Goal: Complete application form

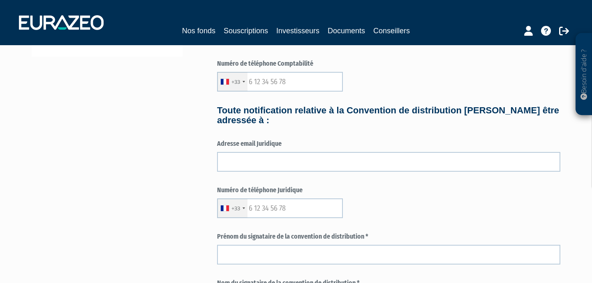
scroll to position [289, 0]
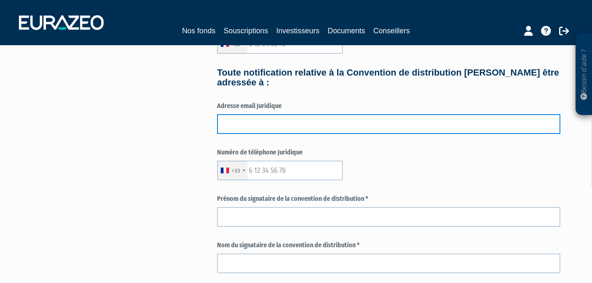
click at [316, 127] on input "text" at bounding box center [388, 124] width 343 height 20
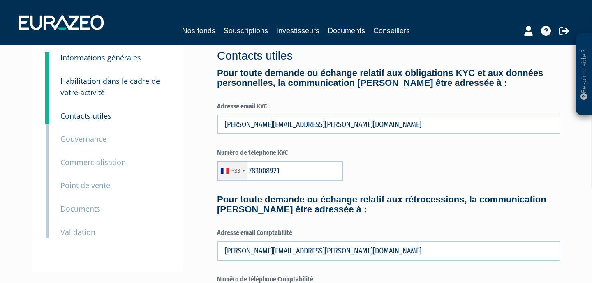
scroll to position [0, 0]
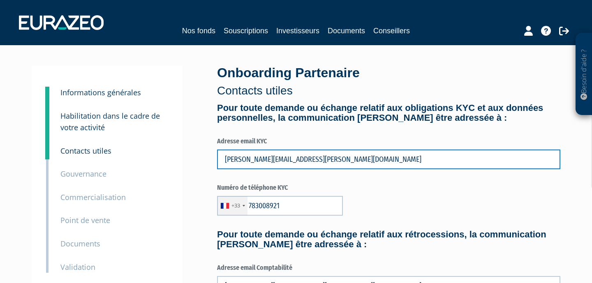
drag, startPoint x: 307, startPoint y: 162, endPoint x: 196, endPoint y: 159, distance: 111.0
click at [217, 159] on input "frederic@schiller-ip.com" at bounding box center [388, 160] width 343 height 20
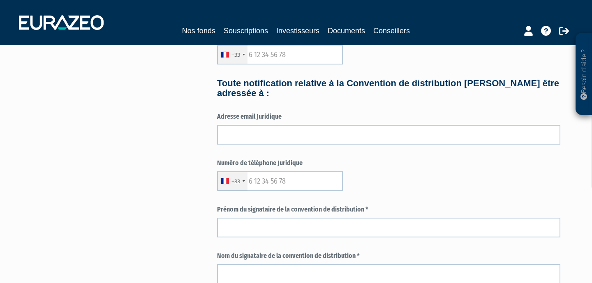
scroll to position [289, 0]
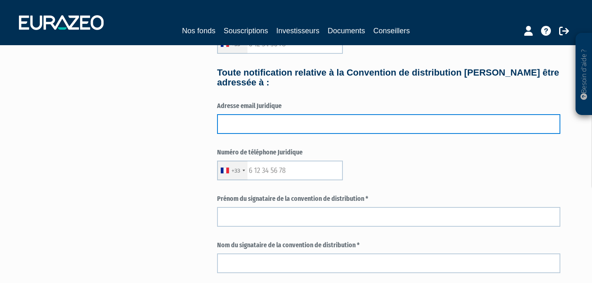
click at [265, 125] on input "text" at bounding box center [388, 124] width 343 height 20
paste input "frederic@schiller-ip.com"
type input "frederic@schiller-ip.com"
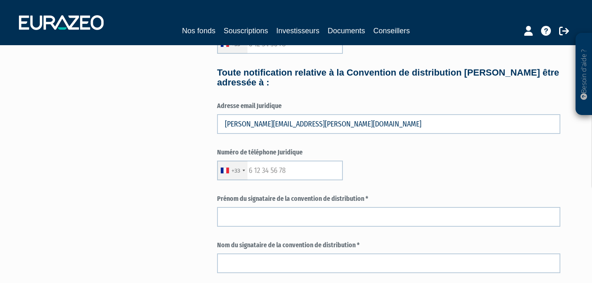
click at [203, 151] on div "3 Informations générales 4 Habilitation dans le cadre de votre activité 5 Conta…" at bounding box center [296, 91] width 516 height 629
click at [279, 173] on input "text" at bounding box center [280, 171] width 126 height 20
type input "783008921"
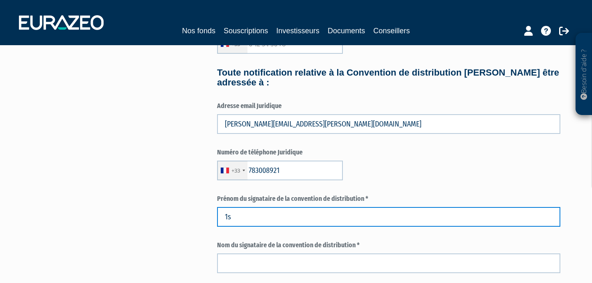
type input "1"
type input "Frederic"
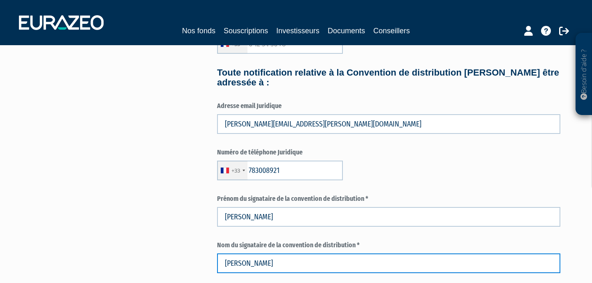
type input "Schiller"
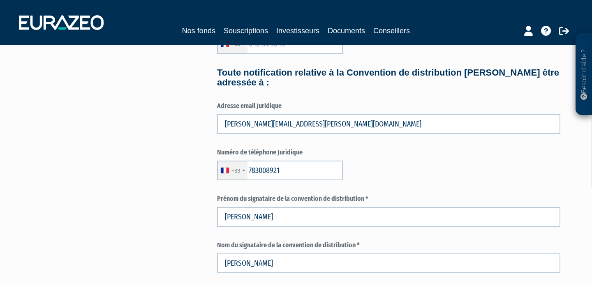
click at [477, 176] on div "+33 France +33 Germany (Deutschland) +49 Switzerland (Schweiz) +41 Belgium (Bel…" at bounding box center [388, 171] width 343 height 20
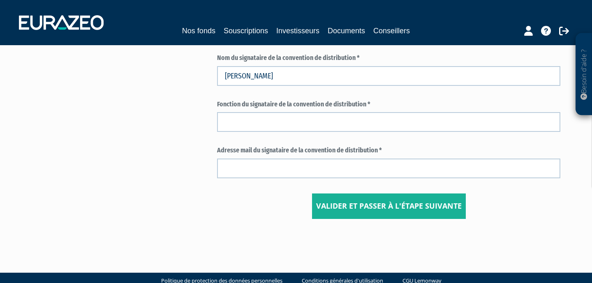
scroll to position [481, 0]
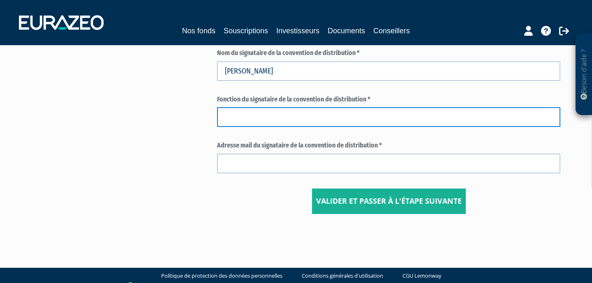
drag, startPoint x: 389, startPoint y: 117, endPoint x: 393, endPoint y: 111, distance: 7.2
click at [390, 116] on input "text" at bounding box center [388, 117] width 343 height 20
type input "Président"
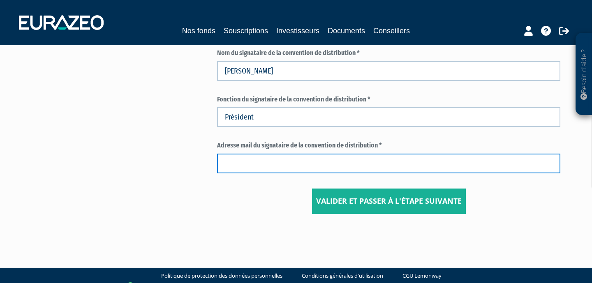
paste input "frederic@schiller-ip.com"
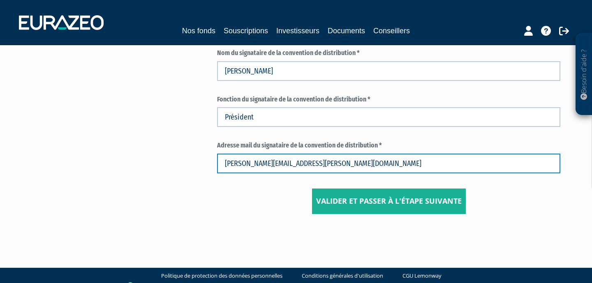
type input "frederic@schiller-ip.com"
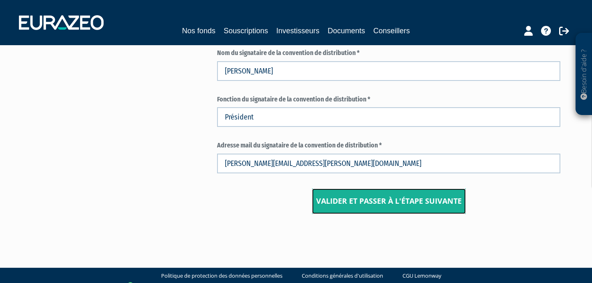
click at [388, 205] on input "Valider et passer à l'étape suivante" at bounding box center [389, 201] width 154 height 25
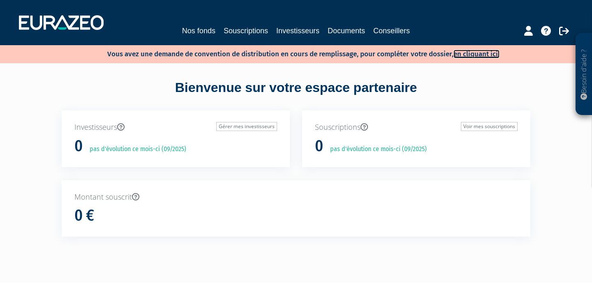
click at [475, 53] on link "en cliquant ici." at bounding box center [476, 54] width 46 height 9
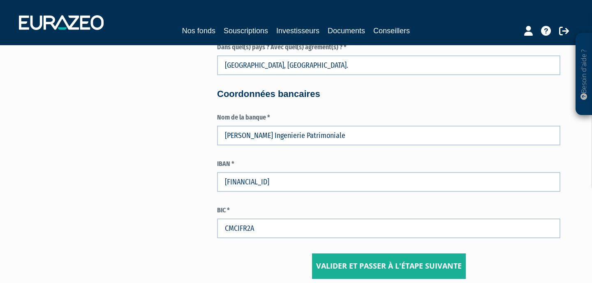
scroll to position [1106, 0]
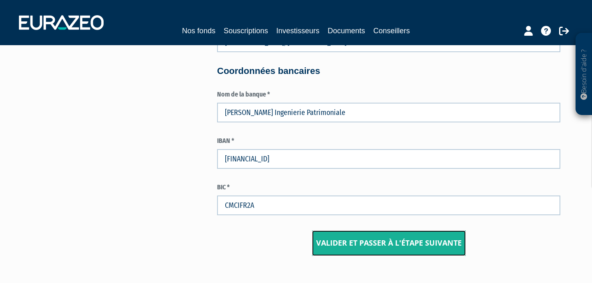
click at [356, 239] on input "Valider et passer à l'étape suivante" at bounding box center [389, 243] width 154 height 25
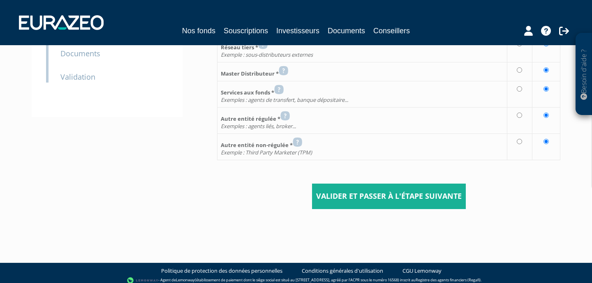
scroll to position [192, 0]
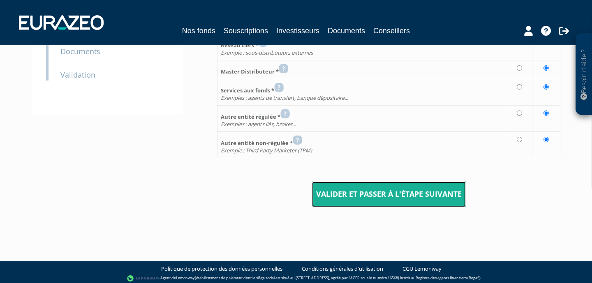
click at [353, 189] on input "Valider et passer à l'étape suivante" at bounding box center [389, 194] width 154 height 25
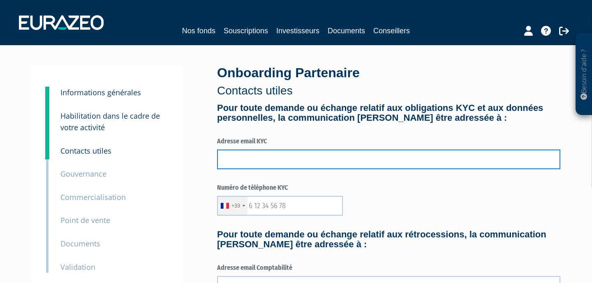
click at [310, 160] on input "text" at bounding box center [388, 160] width 343 height 20
paste input "frederic@schiller-ip.com"
type input "frederic@schiller-ip.com"
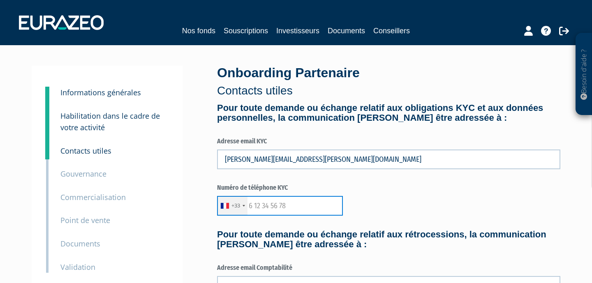
click at [315, 210] on input "text" at bounding box center [280, 206] width 126 height 20
type input "0"
type input "783008921"
click at [334, 234] on h4 "Pour toute demande ou échange relatif aux rétrocessions, la communication devra…" at bounding box center [388, 240] width 343 height 20
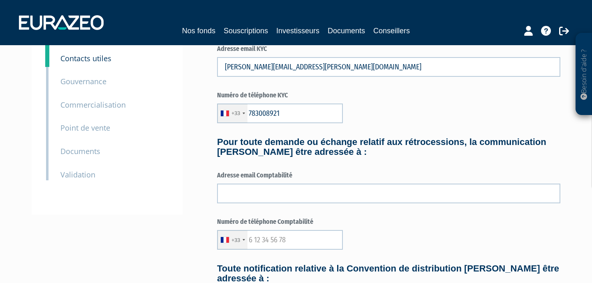
scroll to position [96, 0]
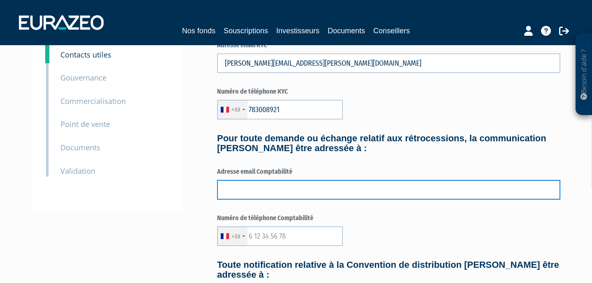
click at [318, 191] on input "text" at bounding box center [388, 190] width 343 height 20
paste input "frederic@schiller-ip.com"
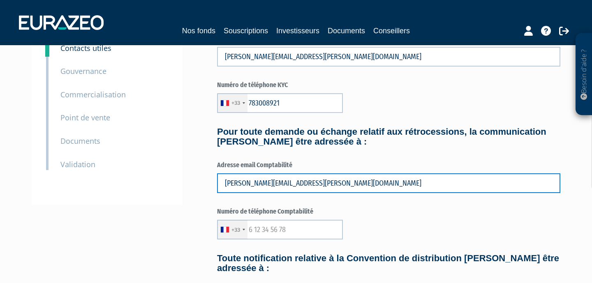
scroll to position [144, 0]
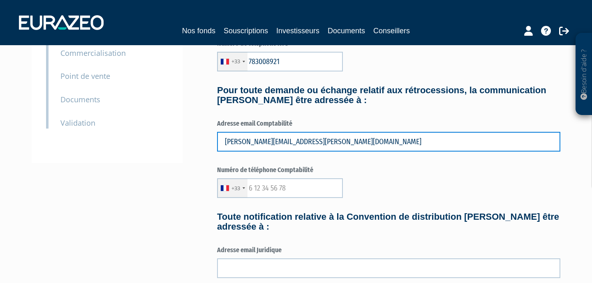
type input "frederic@schiller-ip.com"
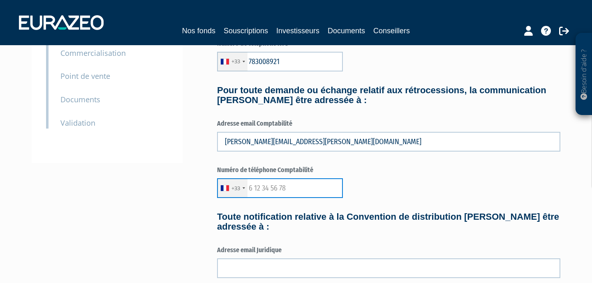
click at [302, 192] on input "text" at bounding box center [280, 188] width 126 height 20
type input "783008921"
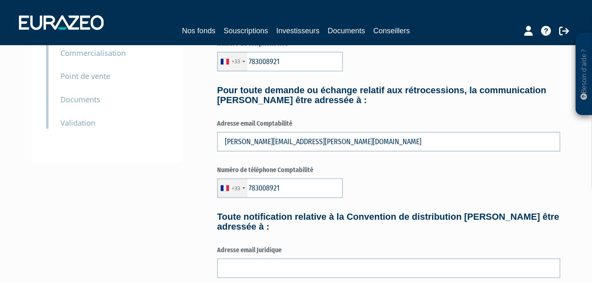
click at [323, 236] on form "Pour toute demande ou échange relatif aux obligations KYC et aux données person…" at bounding box center [388, 255] width 343 height 592
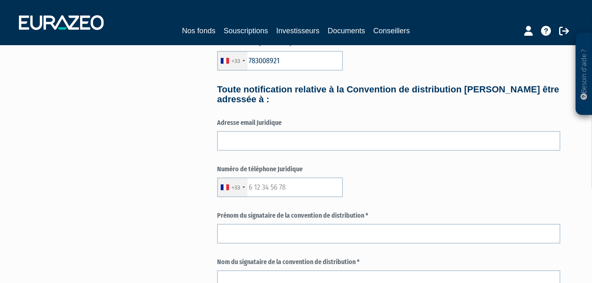
scroll to position [289, 0]
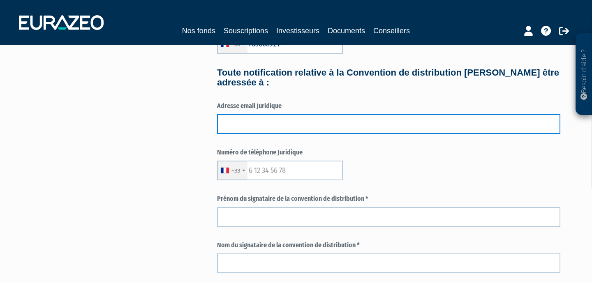
click at [303, 127] on input "text" at bounding box center [388, 124] width 343 height 20
paste input "frederic@schiller-ip.com"
type input "frederic@schiller-ip.com"
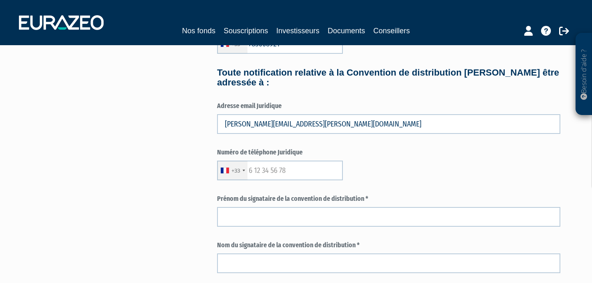
click at [160, 150] on div "3 Informations générales 4 Habilitation dans le cadre de votre activité 5 Conta…" at bounding box center [296, 91] width 516 height 629
click at [278, 171] on input "text" at bounding box center [280, 171] width 126 height 20
type input "783008921"
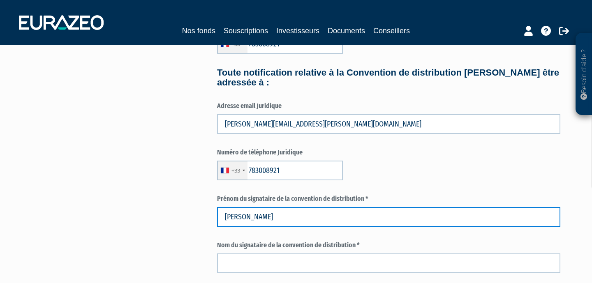
type input "Frederic"
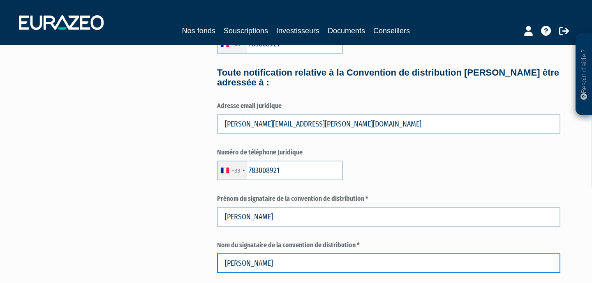
type input "Schiller"
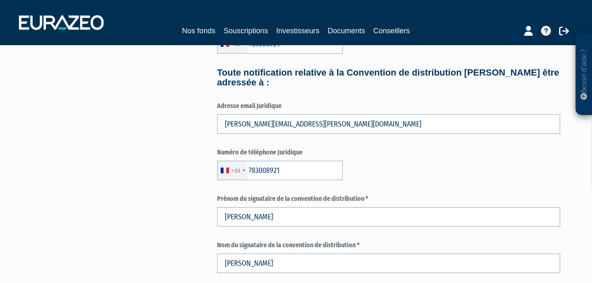
scroll to position [456, 0]
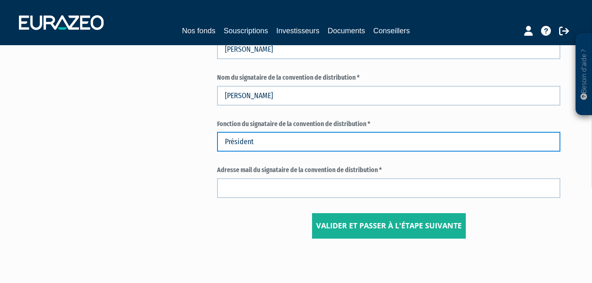
type input "Président"
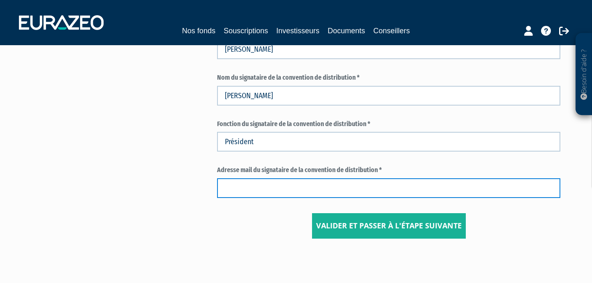
click at [249, 195] on input "text" at bounding box center [388, 188] width 343 height 20
paste input "frederic@schiller-ip.com"
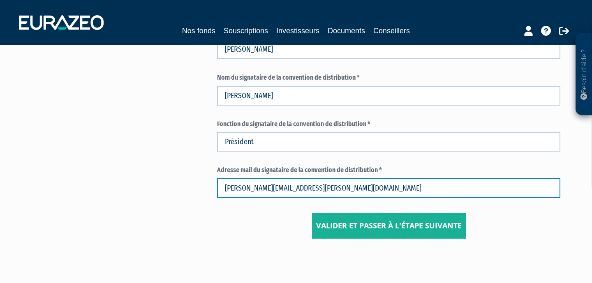
type input "frederic@schiller-ip.com"
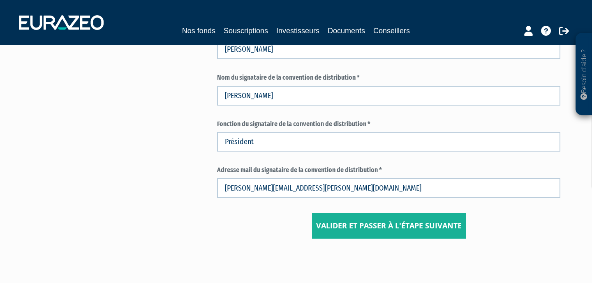
click at [266, 225] on center "Valider et passer à l'étape suivante" at bounding box center [388, 225] width 343 height 25
click at [347, 225] on input "Valider et passer à l'étape suivante" at bounding box center [389, 225] width 154 height 25
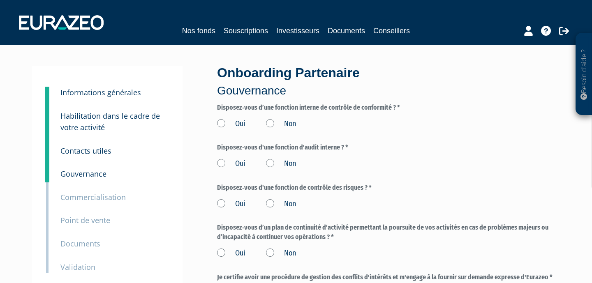
click at [222, 122] on label "Oui" at bounding box center [231, 124] width 28 height 11
click at [0, 0] on input "Oui" at bounding box center [0, 0] width 0 height 0
click at [221, 162] on label "Oui" at bounding box center [231, 164] width 28 height 11
click at [0, 0] on input "Oui" at bounding box center [0, 0] width 0 height 0
click at [219, 201] on label "Oui" at bounding box center [231, 204] width 28 height 11
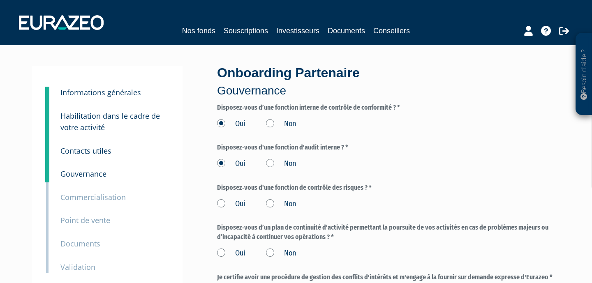
click at [0, 0] on input "Oui" at bounding box center [0, 0] width 0 height 0
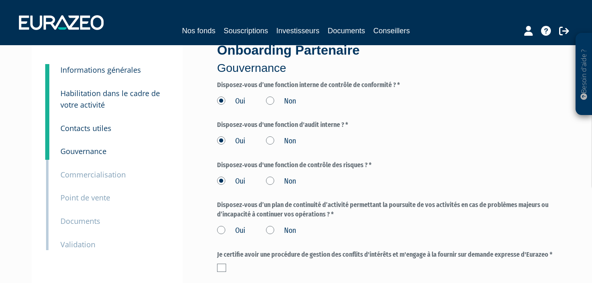
scroll to position [48, 0]
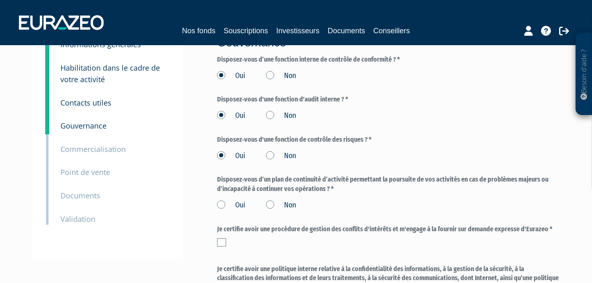
click at [221, 203] on label "Oui" at bounding box center [231, 205] width 28 height 11
click at [0, 0] on input "Oui" at bounding box center [0, 0] width 0 height 0
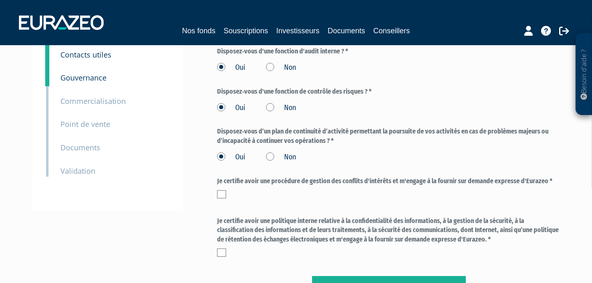
click at [222, 194] on label at bounding box center [221, 194] width 9 height 8
click at [0, 0] on input "checkbox" at bounding box center [0, 0] width 0 height 0
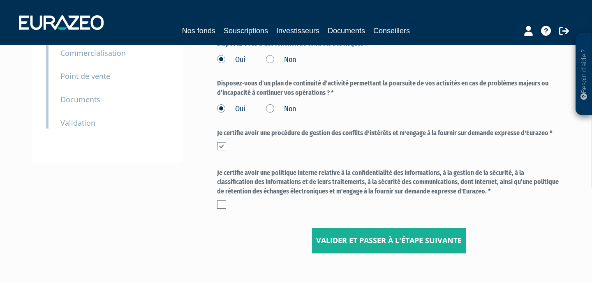
click at [221, 203] on label at bounding box center [221, 205] width 9 height 8
click at [0, 0] on input "checkbox" at bounding box center [0, 0] width 0 height 0
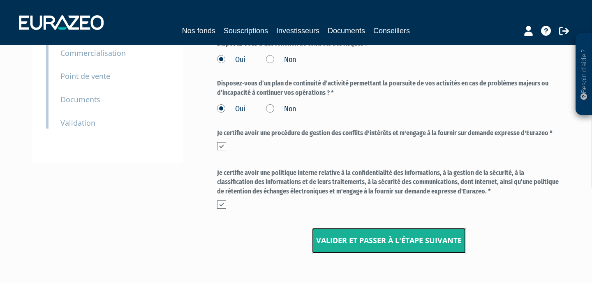
click at [339, 238] on input "Valider et passer à l'étape suivante" at bounding box center [389, 240] width 154 height 25
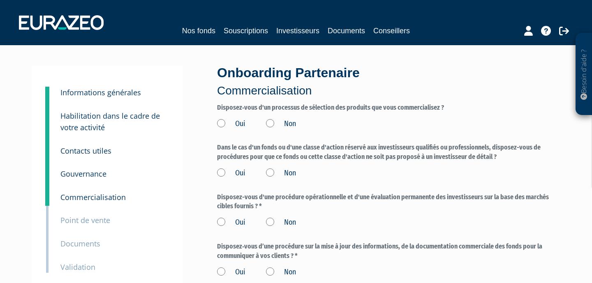
click at [220, 124] on label "Oui" at bounding box center [231, 124] width 28 height 11
click at [0, 0] on input "Oui" at bounding box center [0, 0] width 0 height 0
click at [220, 172] on label "Oui" at bounding box center [231, 173] width 28 height 11
click at [0, 0] on input "Oui" at bounding box center [0, 0] width 0 height 0
click at [222, 220] on label "Oui" at bounding box center [231, 222] width 28 height 11
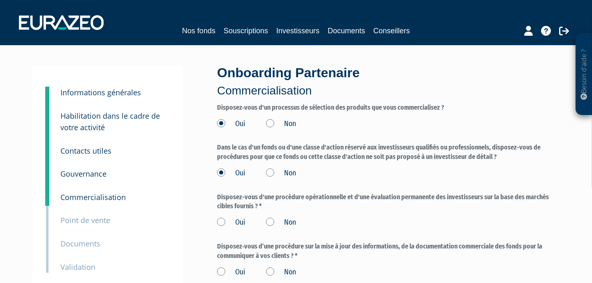
click at [0, 0] on input "Oui" at bounding box center [0, 0] width 0 height 0
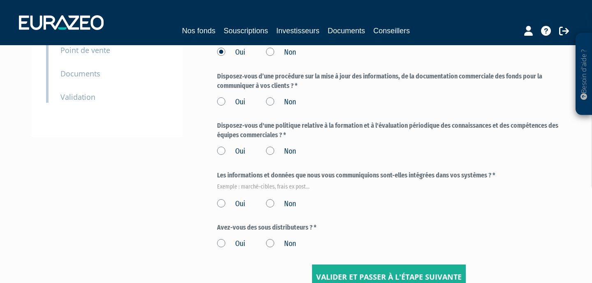
scroll to position [160, 0]
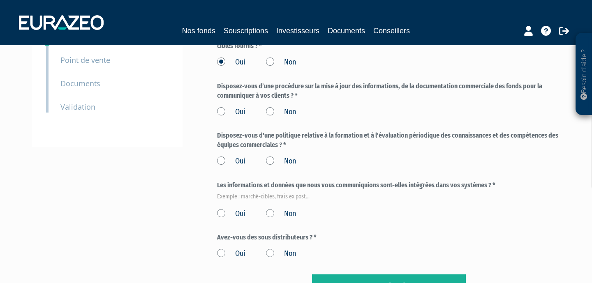
click at [222, 160] on label "Oui" at bounding box center [231, 161] width 28 height 11
click at [0, 0] on input "Oui" at bounding box center [0, 0] width 0 height 0
click at [220, 213] on label "Oui" at bounding box center [231, 214] width 28 height 11
click at [0, 0] on input "Oui" at bounding box center [0, 0] width 0 height 0
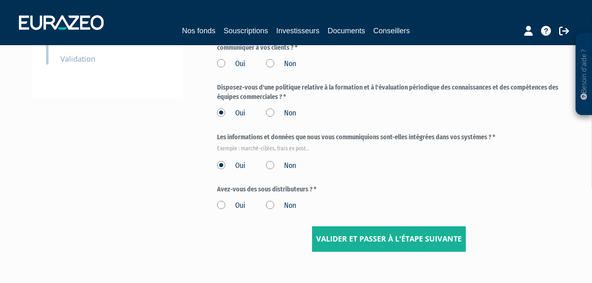
click at [270, 206] on label "Non" at bounding box center [281, 206] width 30 height 11
click at [0, 0] on input "Non" at bounding box center [0, 0] width 0 height 0
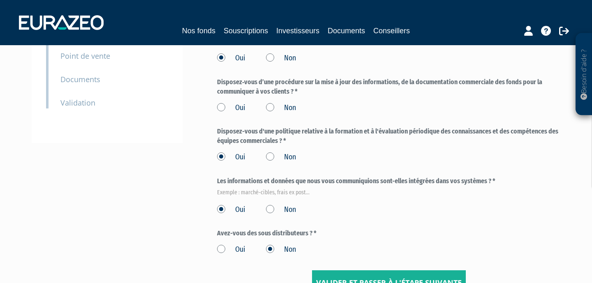
scroll to position [112, 0]
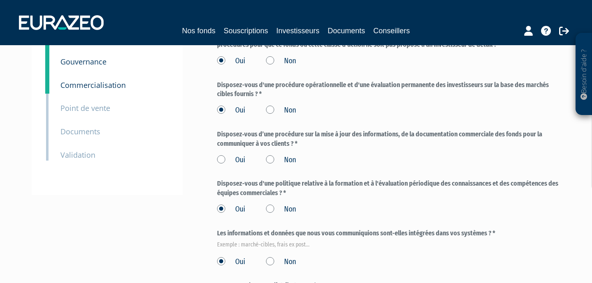
click at [272, 159] on label "Non" at bounding box center [281, 160] width 30 height 11
click at [0, 0] on input "Non" at bounding box center [0, 0] width 0 height 0
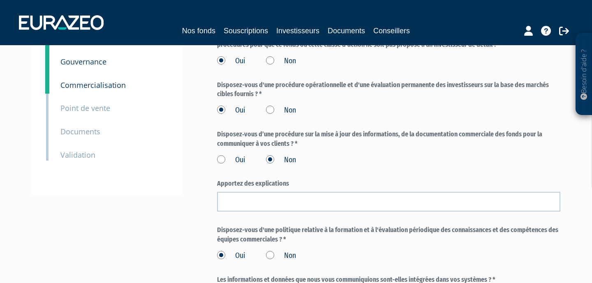
click at [222, 159] on label "Oui" at bounding box center [231, 160] width 28 height 11
click at [0, 0] on input "Oui" at bounding box center [0, 0] width 0 height 0
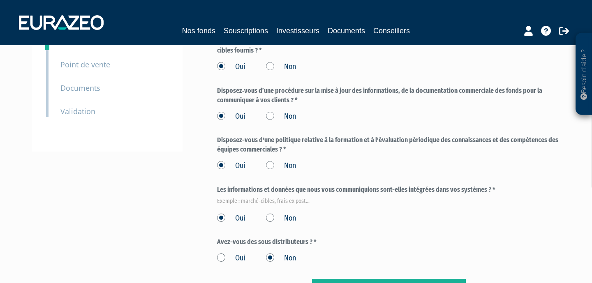
scroll to position [256, 0]
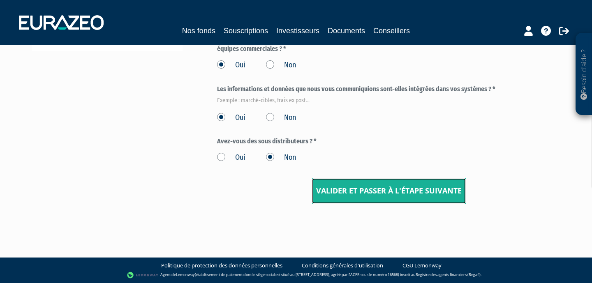
click at [349, 191] on input "Valider et passer à l'étape suivante" at bounding box center [389, 190] width 154 height 25
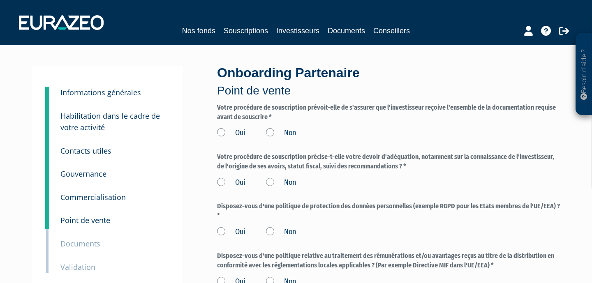
click at [220, 135] on label "Oui" at bounding box center [231, 133] width 28 height 11
click at [0, 0] on input "Oui" at bounding box center [0, 0] width 0 height 0
click at [221, 181] on label "Oui" at bounding box center [231, 183] width 28 height 11
click at [0, 0] on input "Oui" at bounding box center [0, 0] width 0 height 0
click at [222, 231] on label "Oui" at bounding box center [231, 232] width 28 height 11
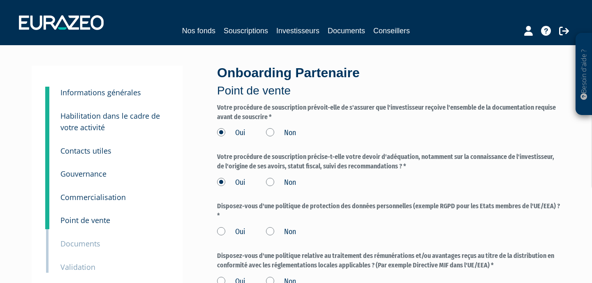
click at [0, 0] on input "Oui" at bounding box center [0, 0] width 0 height 0
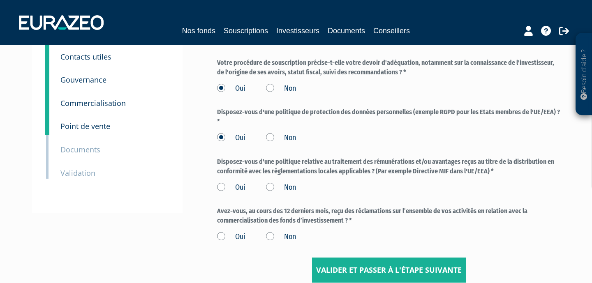
scroll to position [96, 0]
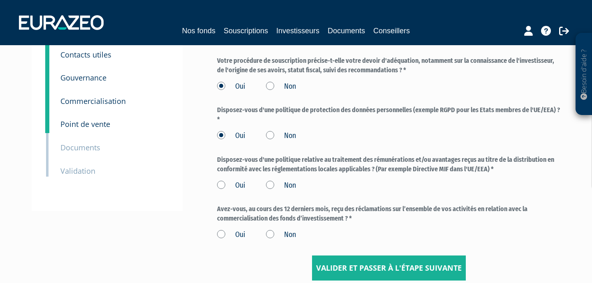
click at [219, 185] on label "Oui" at bounding box center [231, 185] width 28 height 11
click at [0, 0] on input "Oui" at bounding box center [0, 0] width 0 height 0
click at [271, 234] on label "Non" at bounding box center [281, 235] width 30 height 11
click at [0, 0] on input "Non" at bounding box center [0, 0] width 0 height 0
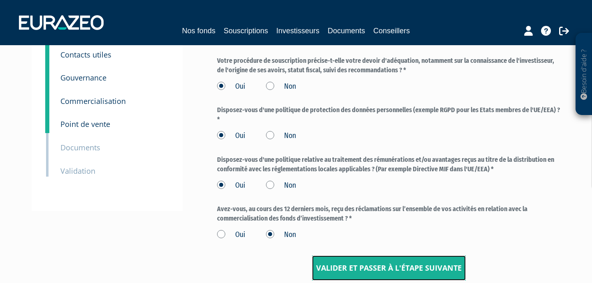
click at [336, 268] on input "Valider et passer à l'étape suivante" at bounding box center [389, 268] width 154 height 25
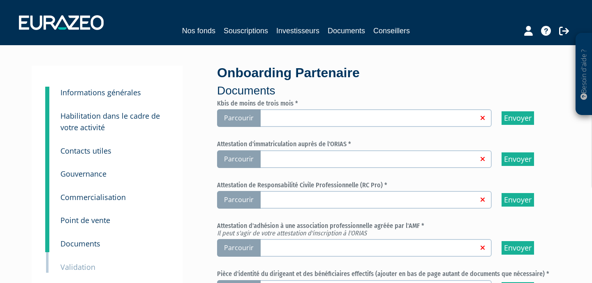
click at [240, 160] on span "Parcourir" at bounding box center [239, 159] width 44 height 18
click at [0, 0] on input "Parcourir" at bounding box center [0, 0] width 0 height 0
click at [236, 197] on span "Parcourir" at bounding box center [239, 200] width 44 height 18
click at [0, 0] on input "Parcourir" at bounding box center [0, 0] width 0 height 0
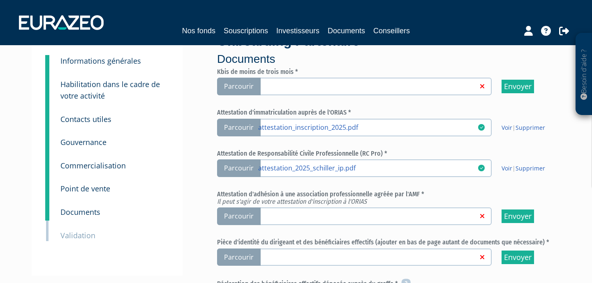
scroll to position [48, 0]
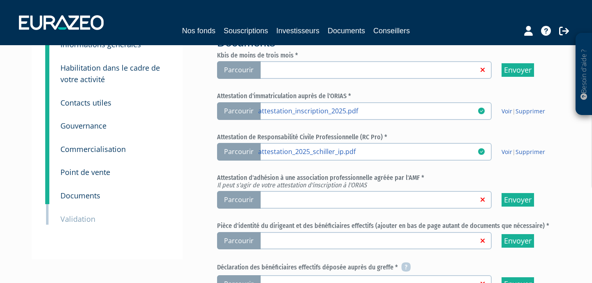
click at [244, 198] on span "Parcourir" at bounding box center [239, 200] width 44 height 18
click at [0, 0] on input "Parcourir" at bounding box center [0, 0] width 0 height 0
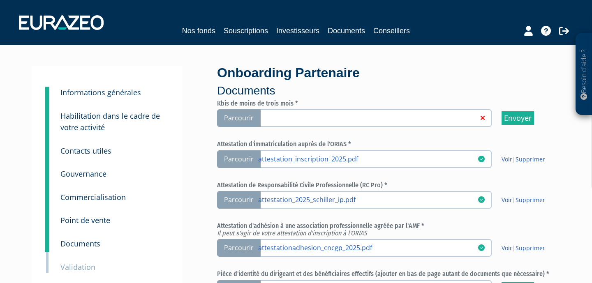
click at [233, 114] on span "Parcourir" at bounding box center [239, 118] width 44 height 18
click at [0, 0] on input "Parcourir" at bounding box center [0, 0] width 0 height 0
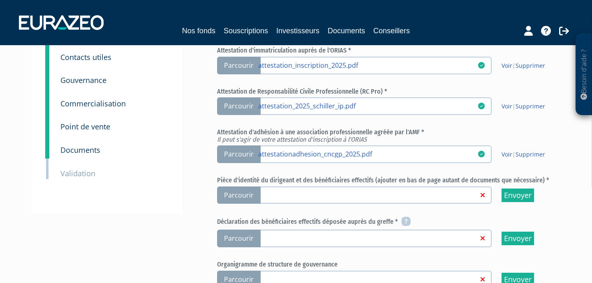
scroll to position [96, 0]
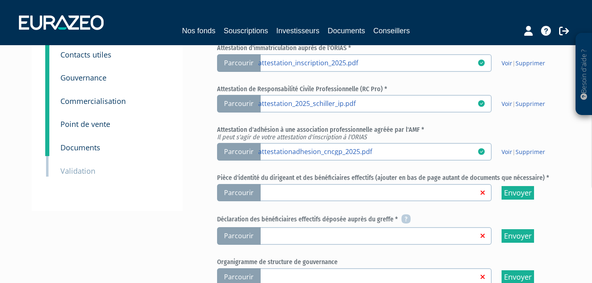
click at [240, 189] on span "Parcourir" at bounding box center [239, 193] width 44 height 18
click at [0, 0] on input "Parcourir" at bounding box center [0, 0] width 0 height 0
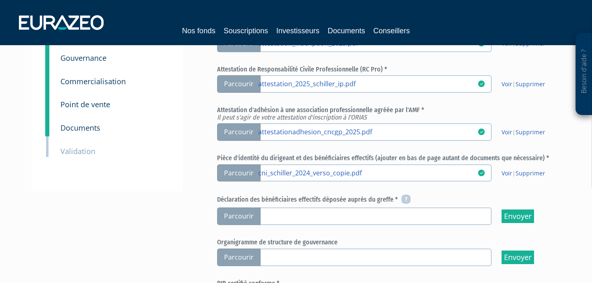
scroll to position [144, 0]
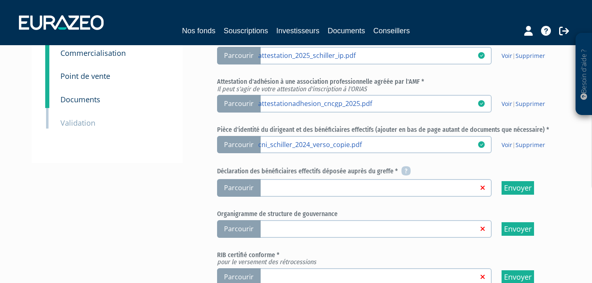
click at [232, 143] on span "Parcourir" at bounding box center [239, 145] width 44 height 18
click at [0, 0] on input "Parcourir cni_schiller_2024_verso_copie.pdf" at bounding box center [0, 0] width 0 height 0
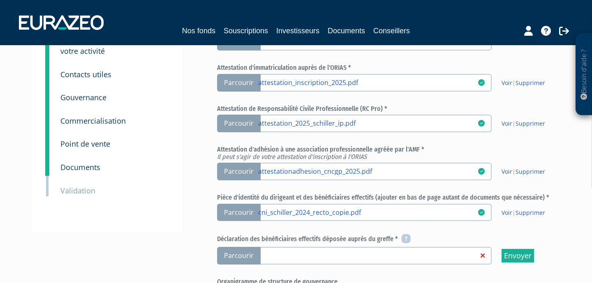
scroll to position [96, 0]
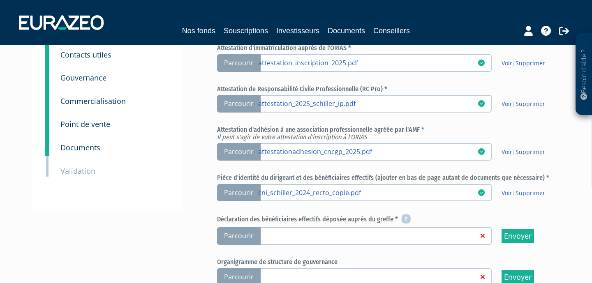
click at [237, 234] on span "Parcourir" at bounding box center [239, 236] width 44 height 18
click at [0, 0] on input "Parcourir" at bounding box center [0, 0] width 0 height 0
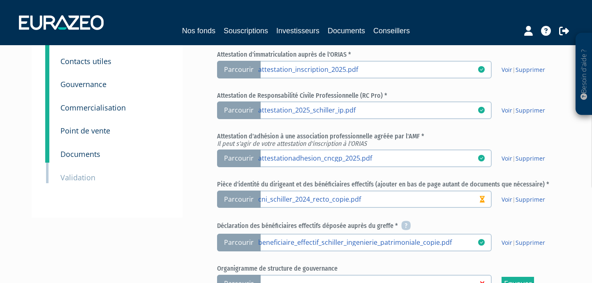
scroll to position [96, 0]
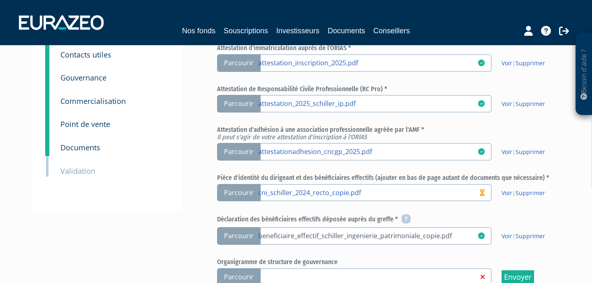
click at [321, 234] on link "beneficiaire_effectif_schiller_ingenierie_patrimoniale_copie.pdf" at bounding box center [367, 235] width 219 height 8
click at [0, 0] on input "Parcourir beneficiaire_effectif_schiller_ingenierie_patrimoniale_copie.pdf" at bounding box center [0, 0] width 0 height 0
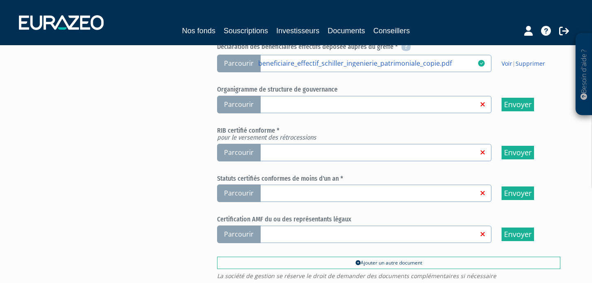
scroll to position [289, 0]
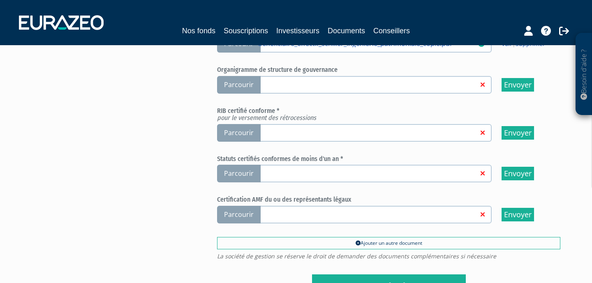
click at [239, 170] on span "Parcourir" at bounding box center [239, 174] width 44 height 18
click at [0, 0] on input "Parcourir" at bounding box center [0, 0] width 0 height 0
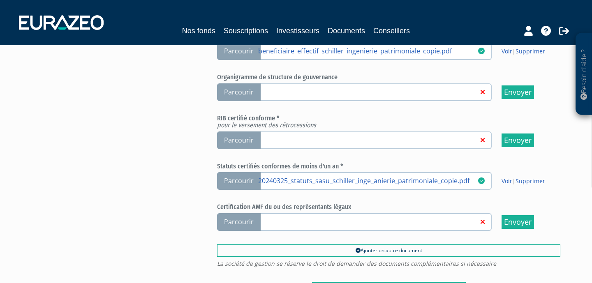
scroll to position [289, 0]
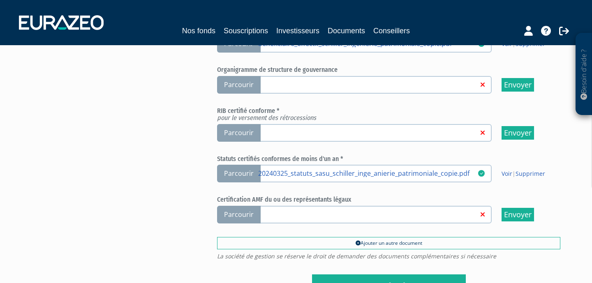
click at [241, 128] on span "Parcourir" at bounding box center [239, 133] width 44 height 18
click at [0, 0] on input "Parcourir" at bounding box center [0, 0] width 0 height 0
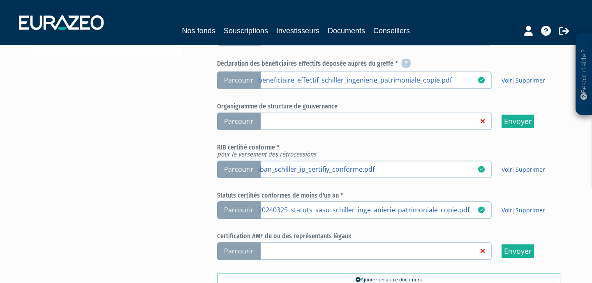
scroll to position [289, 0]
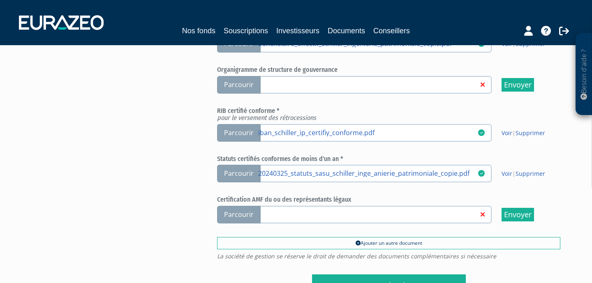
click at [233, 211] on span "Parcourir" at bounding box center [239, 215] width 44 height 18
click at [0, 0] on input "Parcourir" at bounding box center [0, 0] width 0 height 0
click at [244, 208] on span "Parcourir" at bounding box center [239, 215] width 44 height 18
click at [0, 0] on input "Parcourir" at bounding box center [0, 0] width 0 height 0
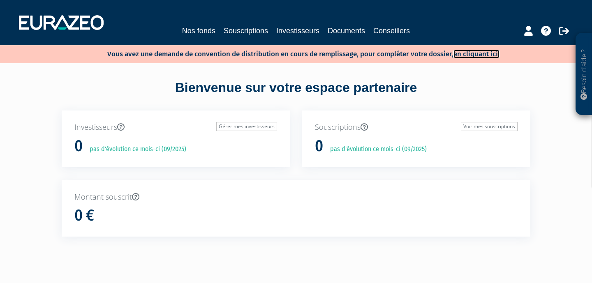
click at [473, 54] on link "en cliquant ici." at bounding box center [476, 54] width 46 height 9
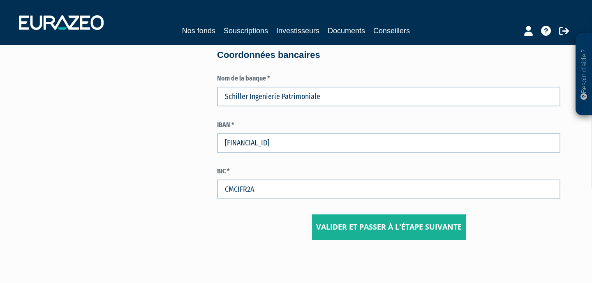
scroll to position [1158, 0]
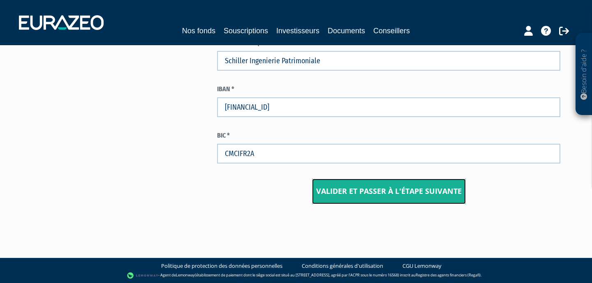
click at [360, 188] on input "Valider et passer à l'étape suivante" at bounding box center [389, 191] width 154 height 25
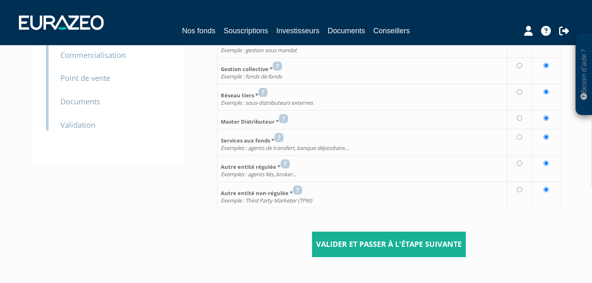
scroll to position [192, 0]
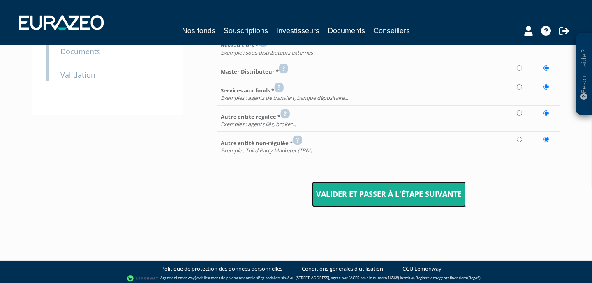
click at [350, 189] on input "Valider et passer à l'étape suivante" at bounding box center [389, 194] width 154 height 25
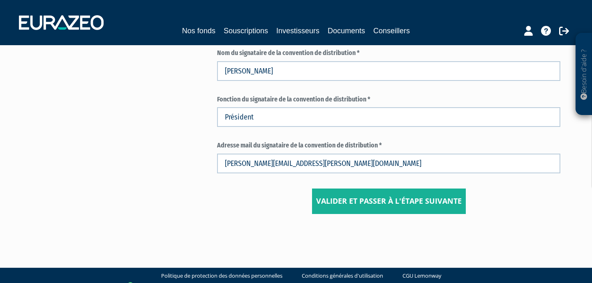
scroll to position [491, 0]
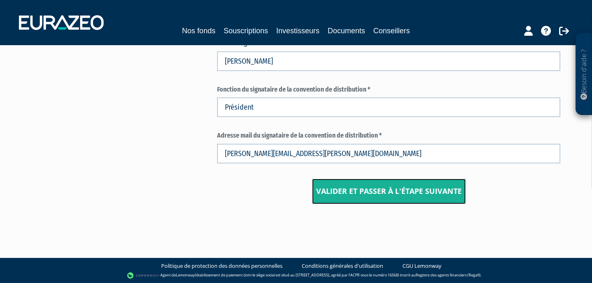
click at [350, 187] on input "Valider et passer à l'étape suivante" at bounding box center [389, 191] width 154 height 25
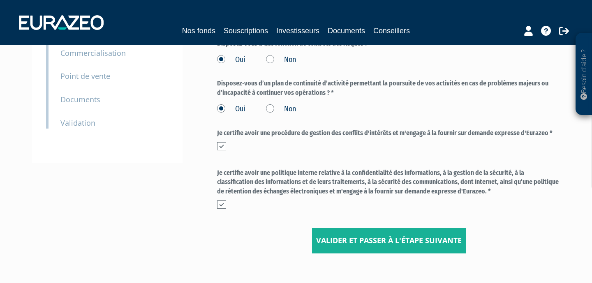
scroll to position [194, 0]
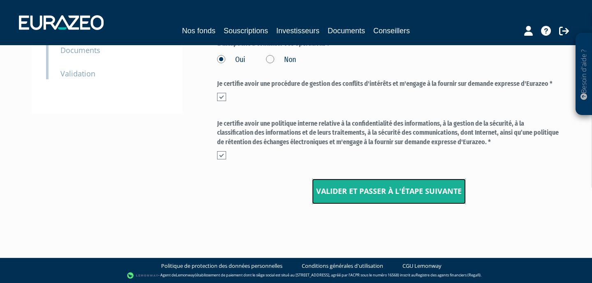
click at [350, 187] on input "Valider et passer à l'étape suivante" at bounding box center [389, 191] width 154 height 25
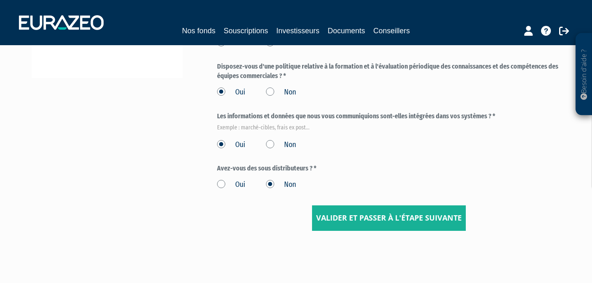
scroll to position [256, 0]
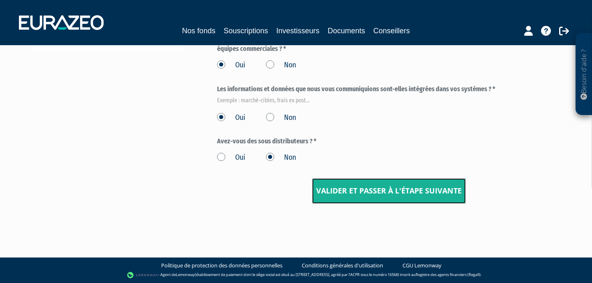
click at [351, 187] on input "Valider et passer à l'étape suivante" at bounding box center [389, 190] width 154 height 25
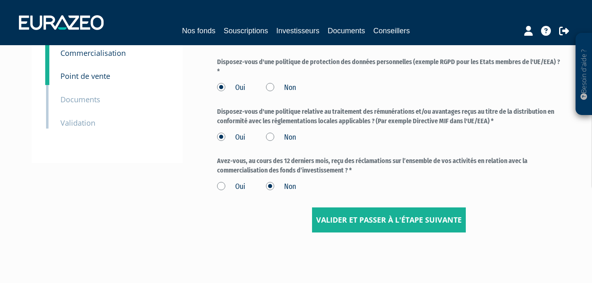
scroll to position [173, 0]
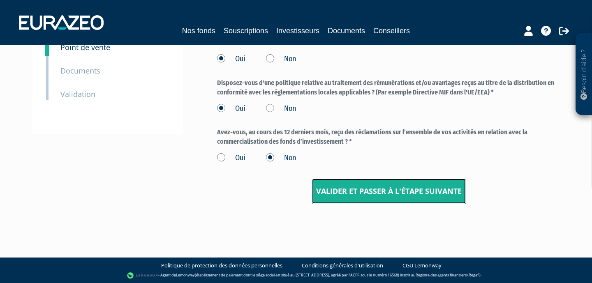
click at [351, 187] on input "Valider et passer à l'étape suivante" at bounding box center [389, 191] width 154 height 25
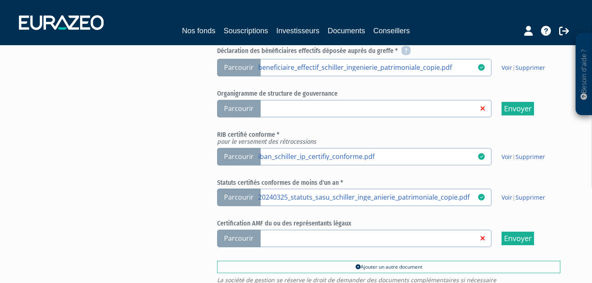
scroll to position [289, 0]
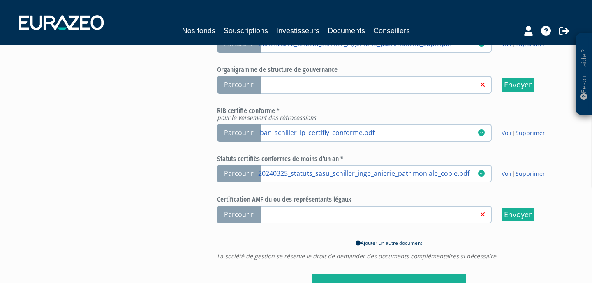
click at [245, 211] on span "Parcourir" at bounding box center [239, 215] width 44 height 18
click at [0, 0] on input "Parcourir" at bounding box center [0, 0] width 0 height 0
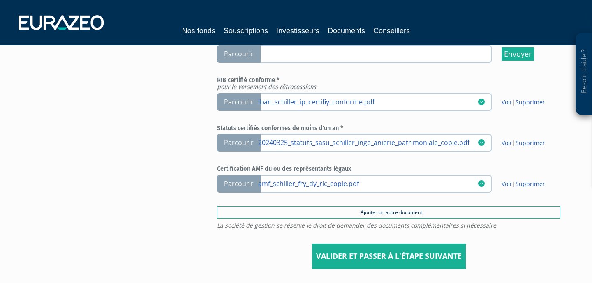
scroll to position [337, 0]
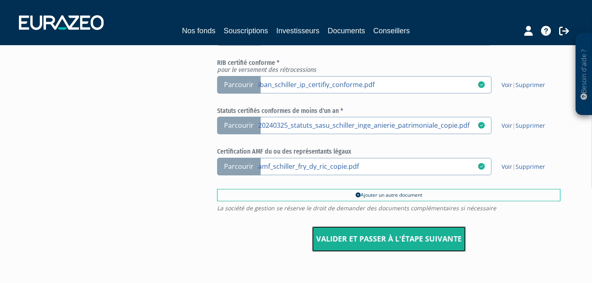
click at [350, 235] on input "Valider et passer à l'étape suivante" at bounding box center [389, 238] width 154 height 25
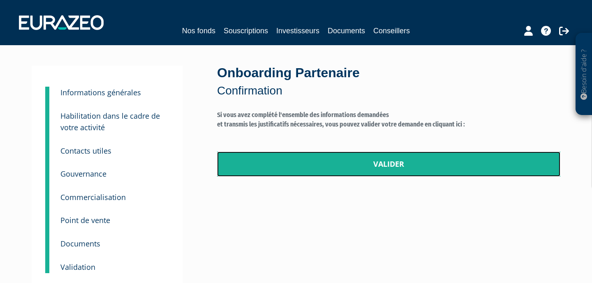
click at [365, 164] on link "Valider" at bounding box center [388, 164] width 343 height 25
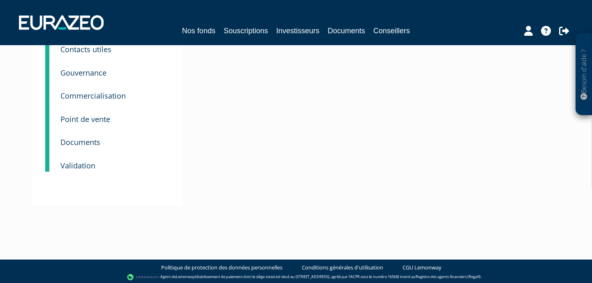
scroll to position [122, 0]
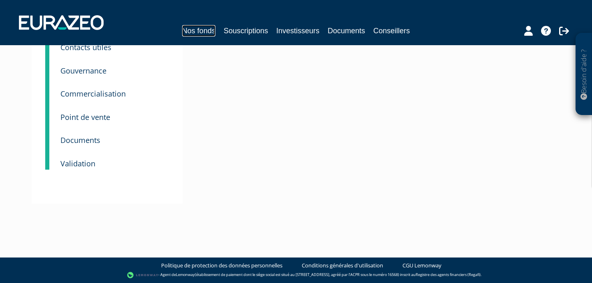
click at [197, 33] on link "Nos fonds" at bounding box center [198, 31] width 33 height 12
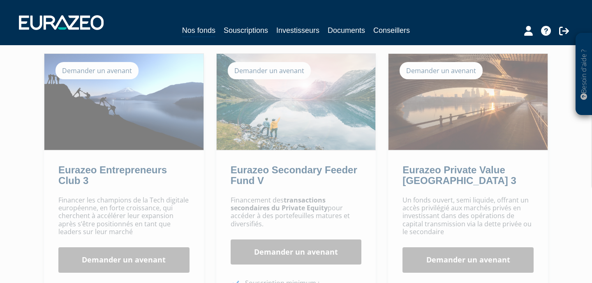
scroll to position [96, 0]
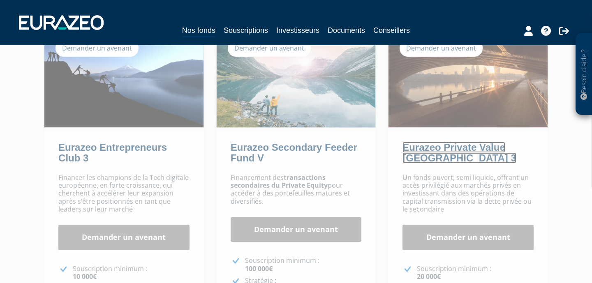
click at [430, 150] on link "Eurazeo Private Value Europe 3" at bounding box center [458, 153] width 113 height 22
